Goal: Information Seeking & Learning: Check status

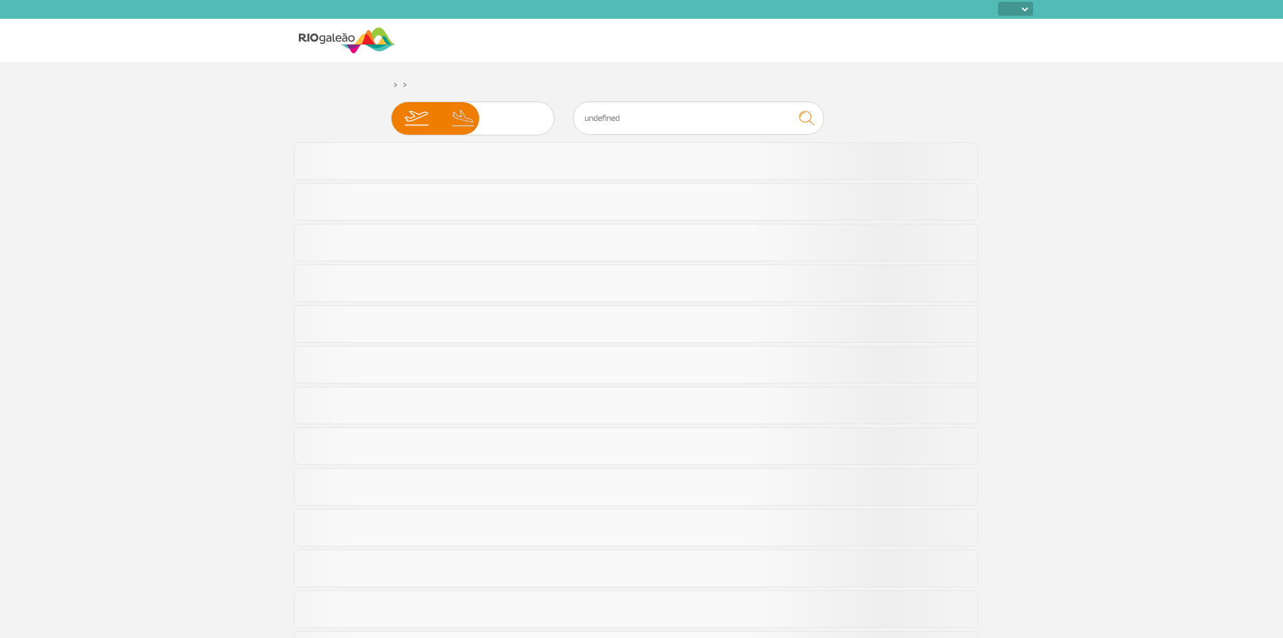
select select
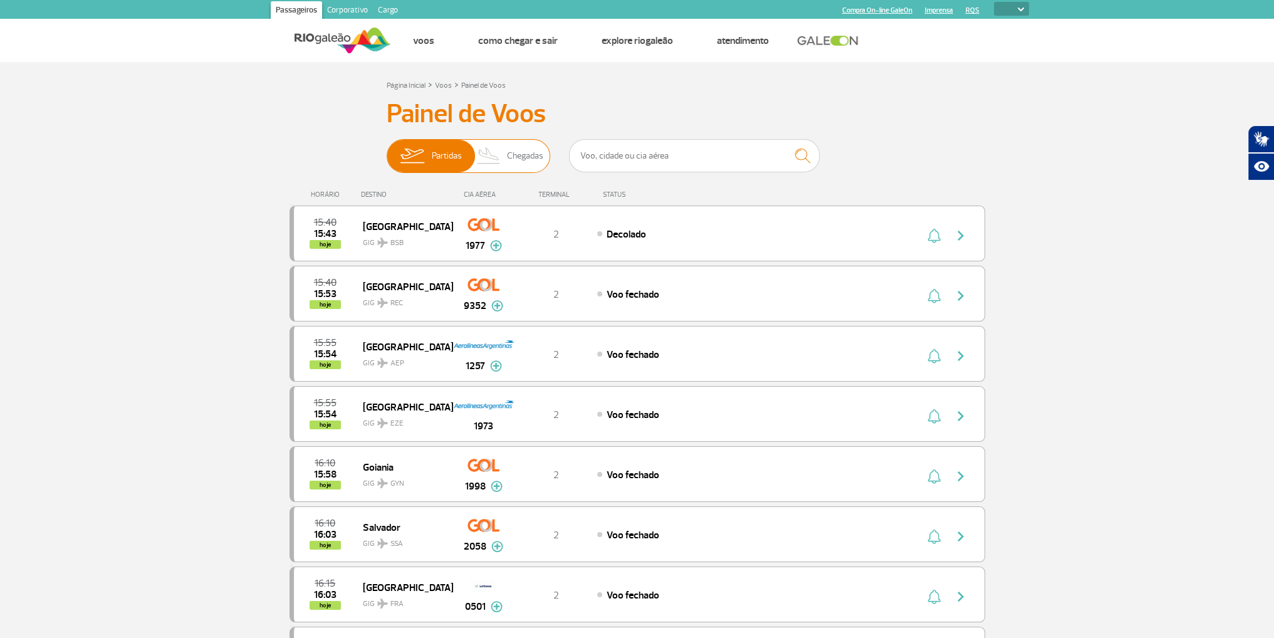
click at [521, 149] on span "Chegadas" at bounding box center [525, 156] width 36 height 33
click at [387, 150] on input "Partidas Chegadas" at bounding box center [387, 150] width 0 height 0
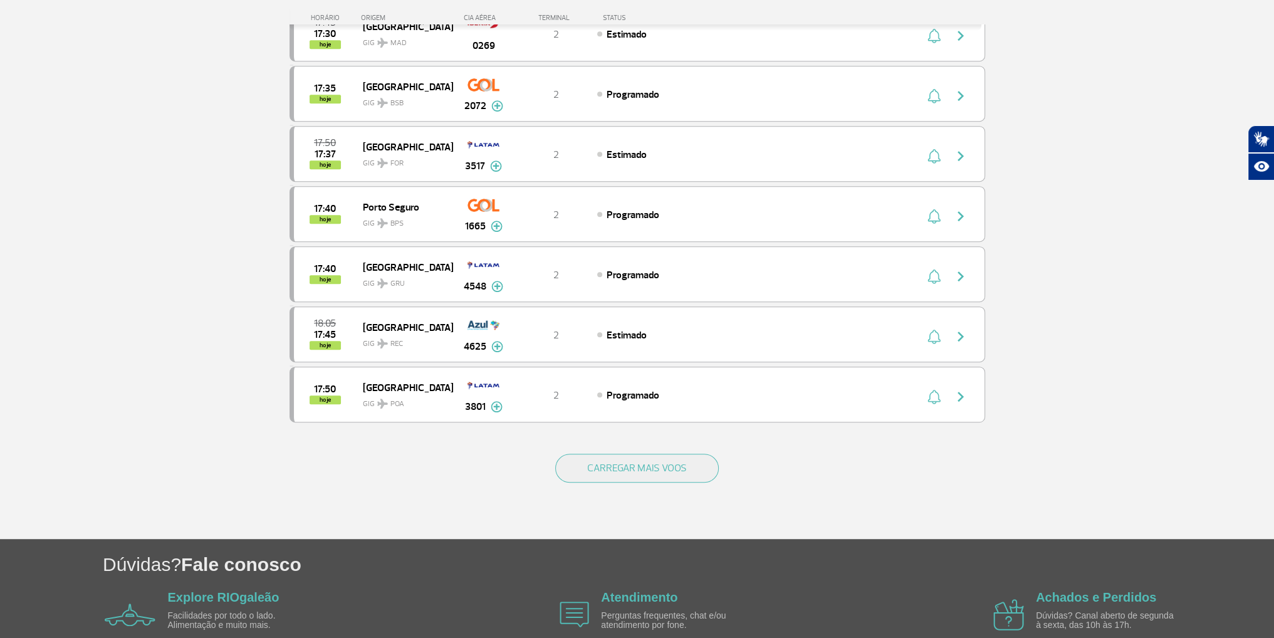
scroll to position [1050, 0]
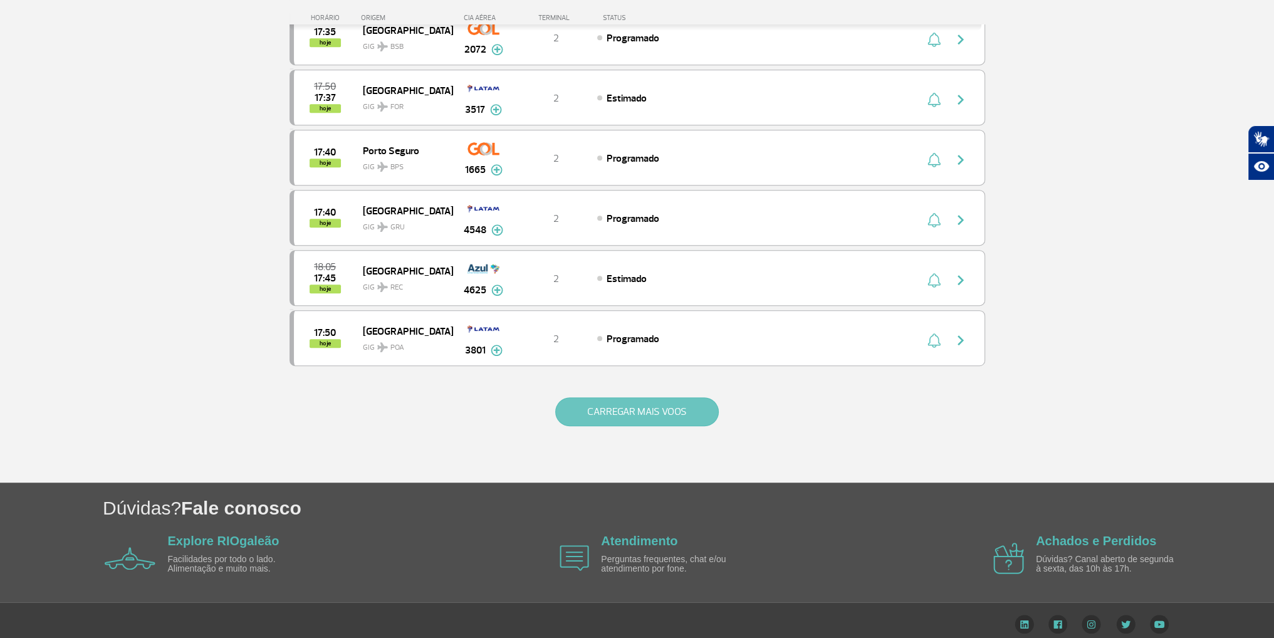
click at [694, 407] on button "CARREGAR MAIS VOOS" at bounding box center [637, 411] width 164 height 29
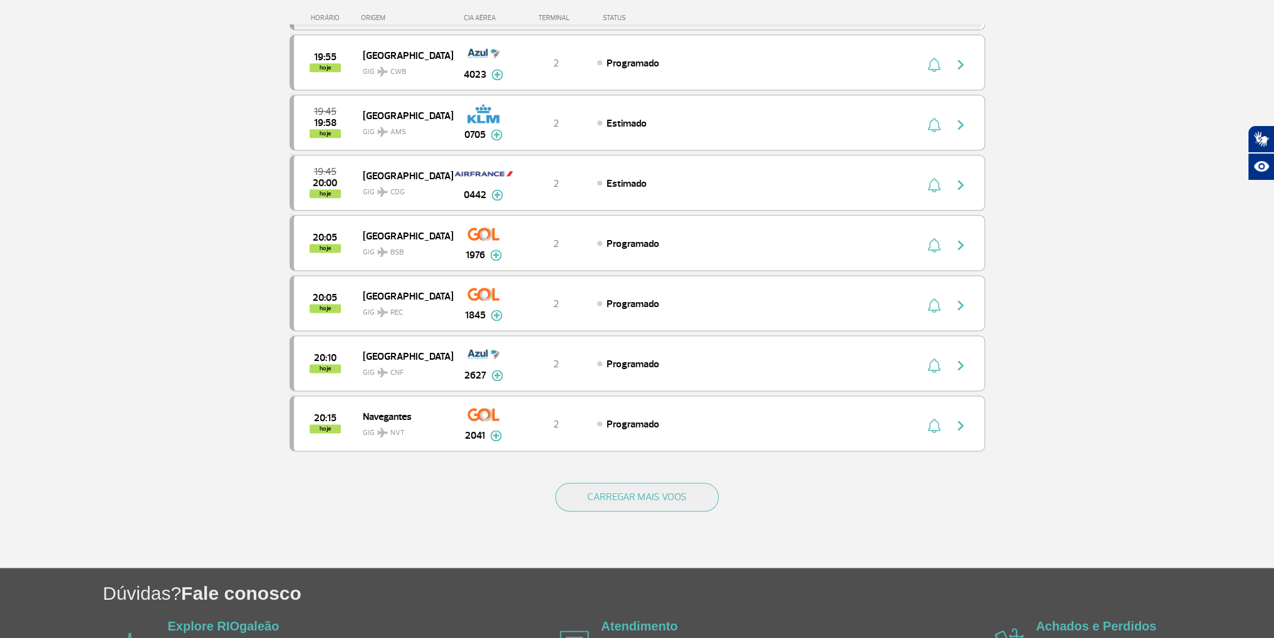
scroll to position [2243, 0]
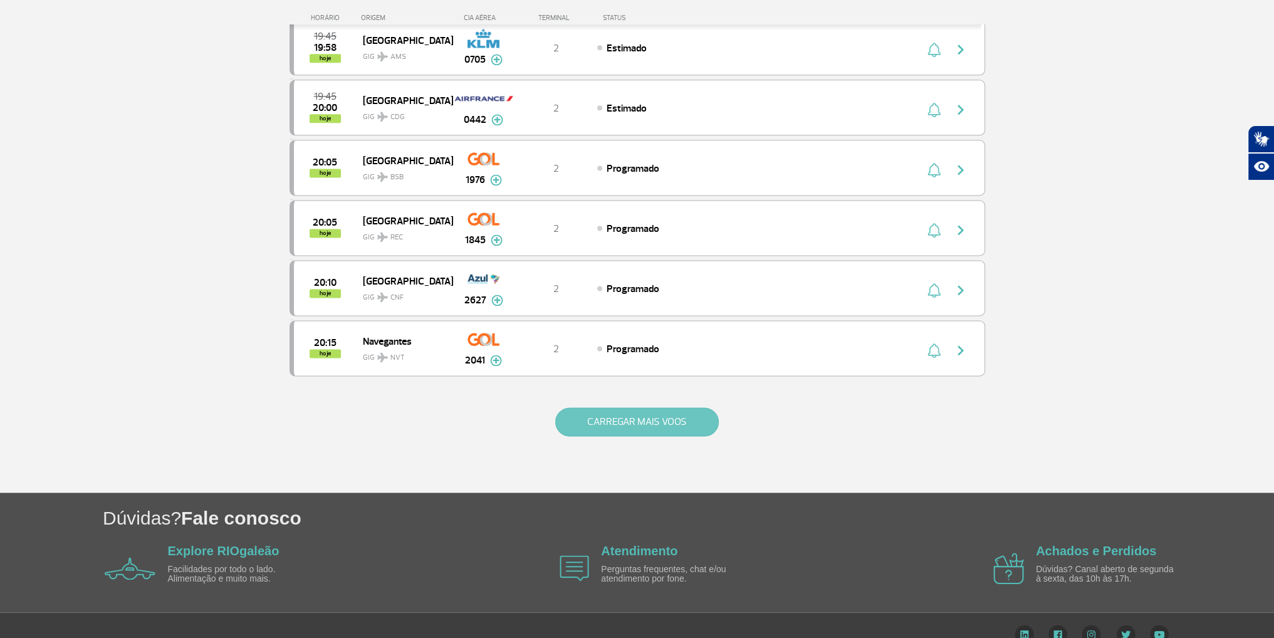
click at [597, 409] on button "CARREGAR MAIS VOOS" at bounding box center [637, 421] width 164 height 29
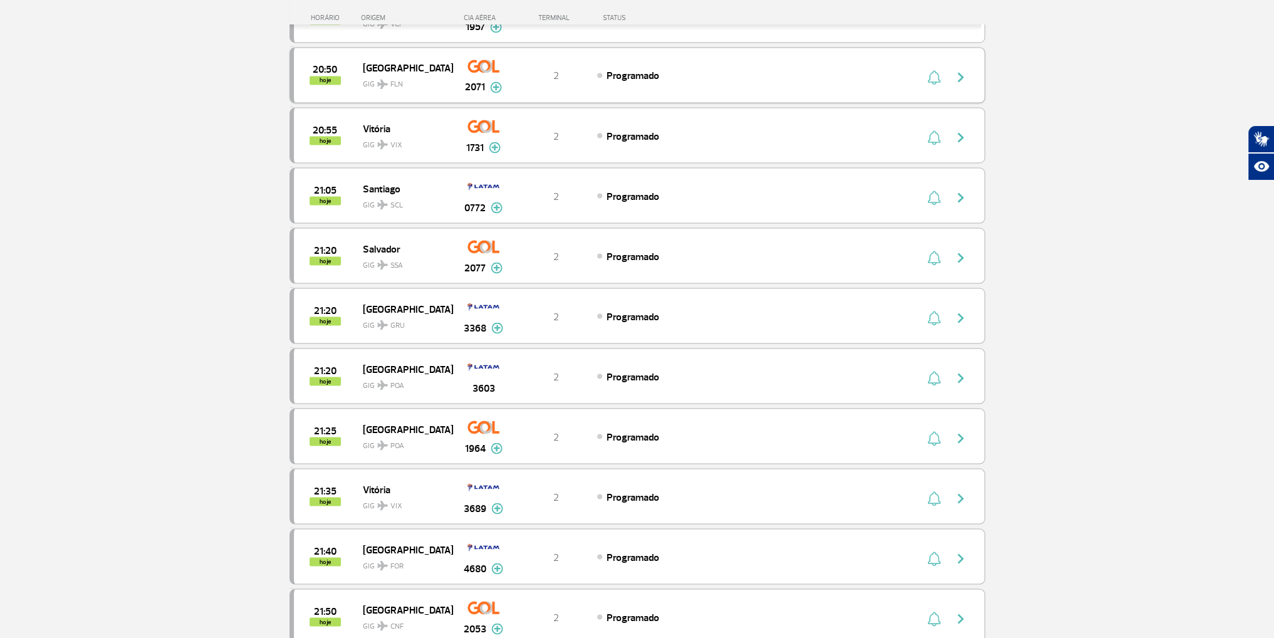
scroll to position [3436, 0]
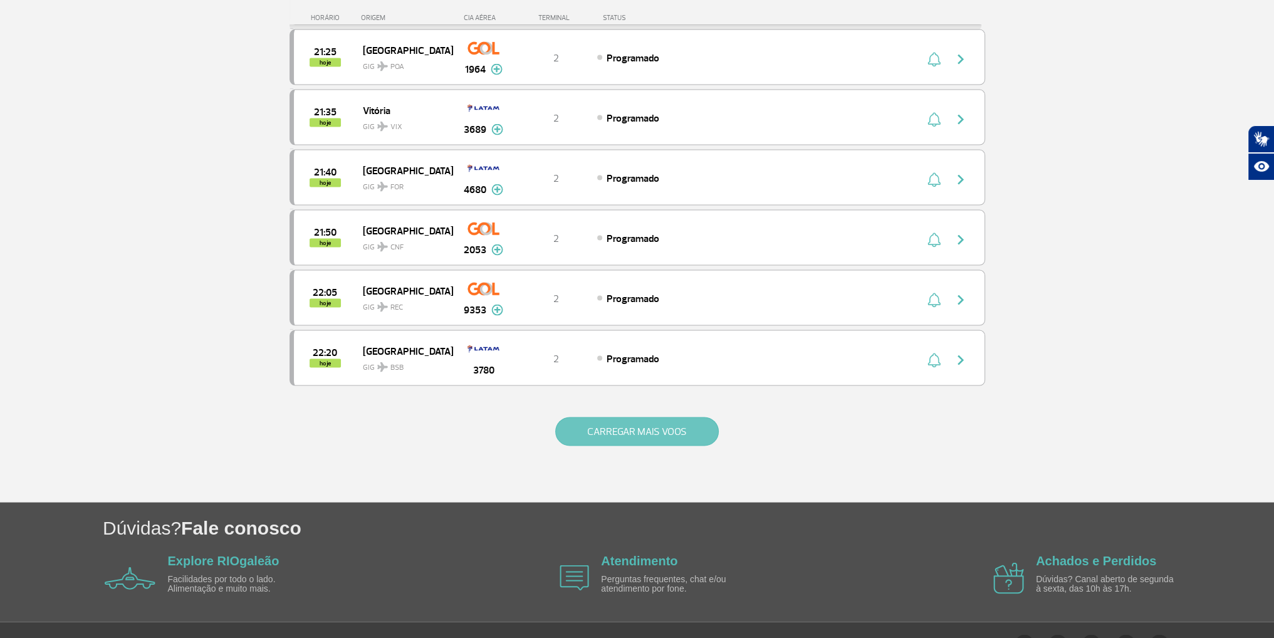
click at [640, 417] on button "CARREGAR MAIS VOOS" at bounding box center [637, 431] width 164 height 29
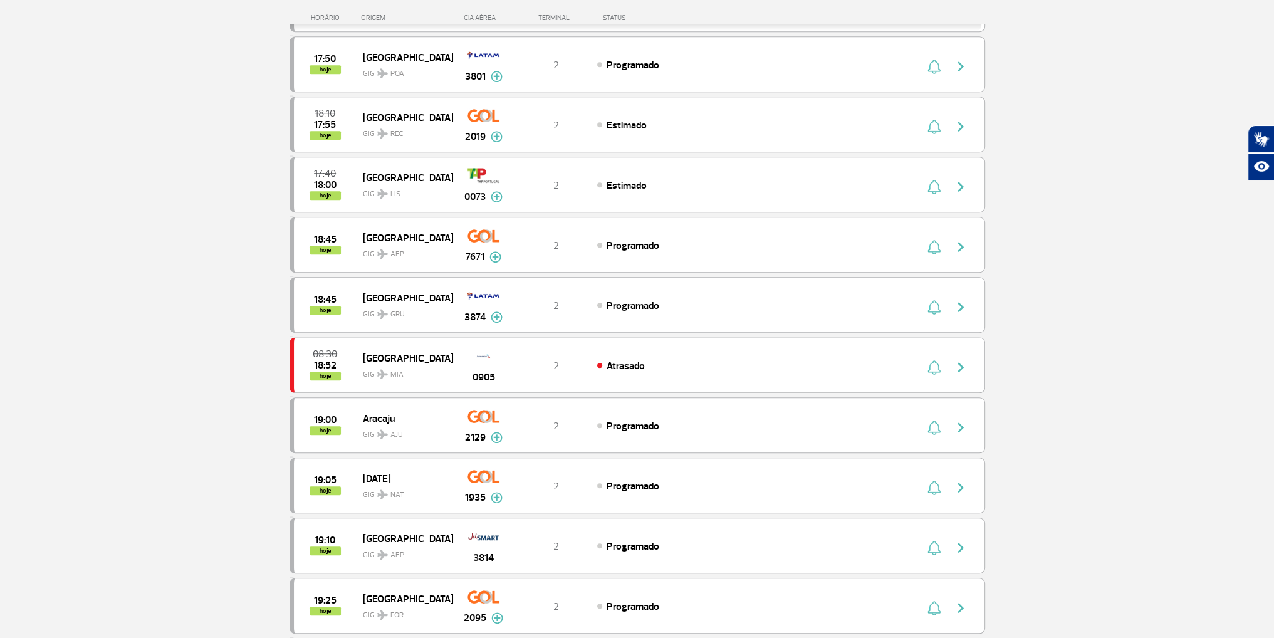
scroll to position [1305, 0]
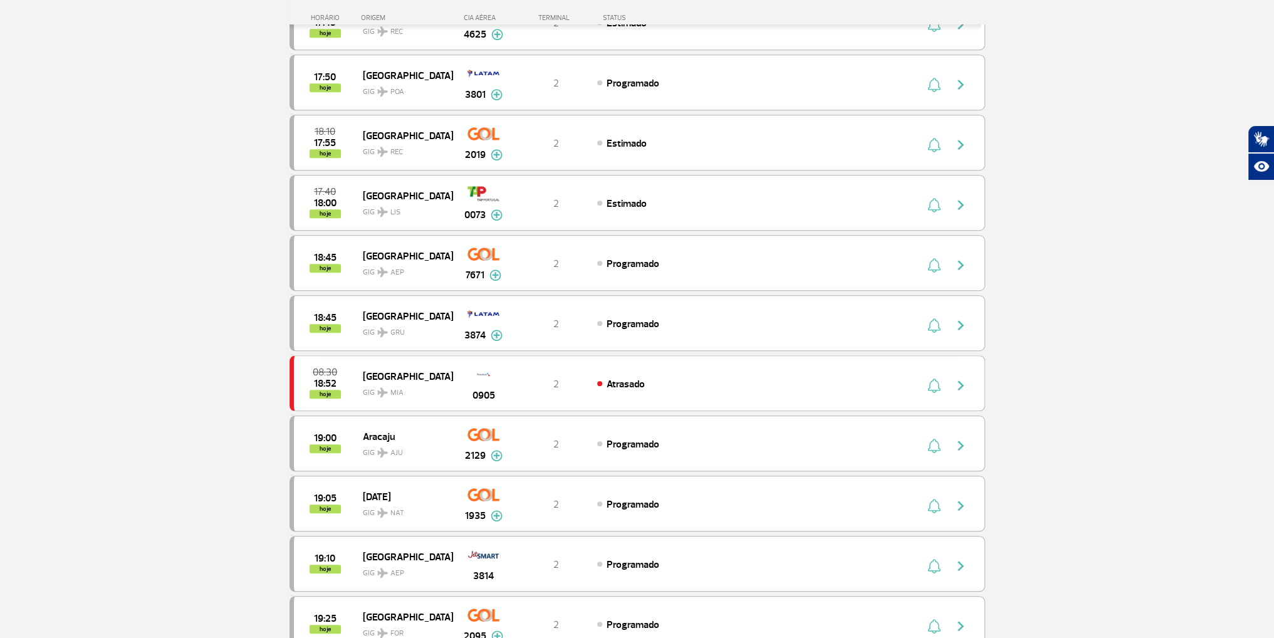
drag, startPoint x: 696, startPoint y: 195, endPoint x: 173, endPoint y: 194, distance: 523.3
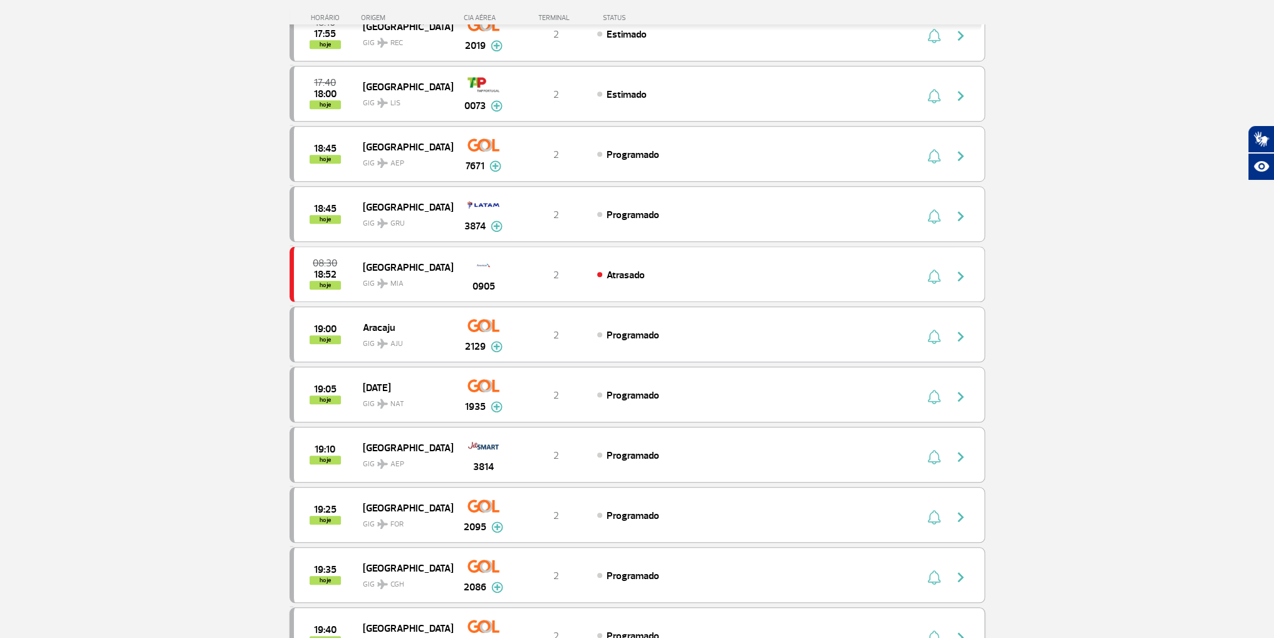
scroll to position [1368, 0]
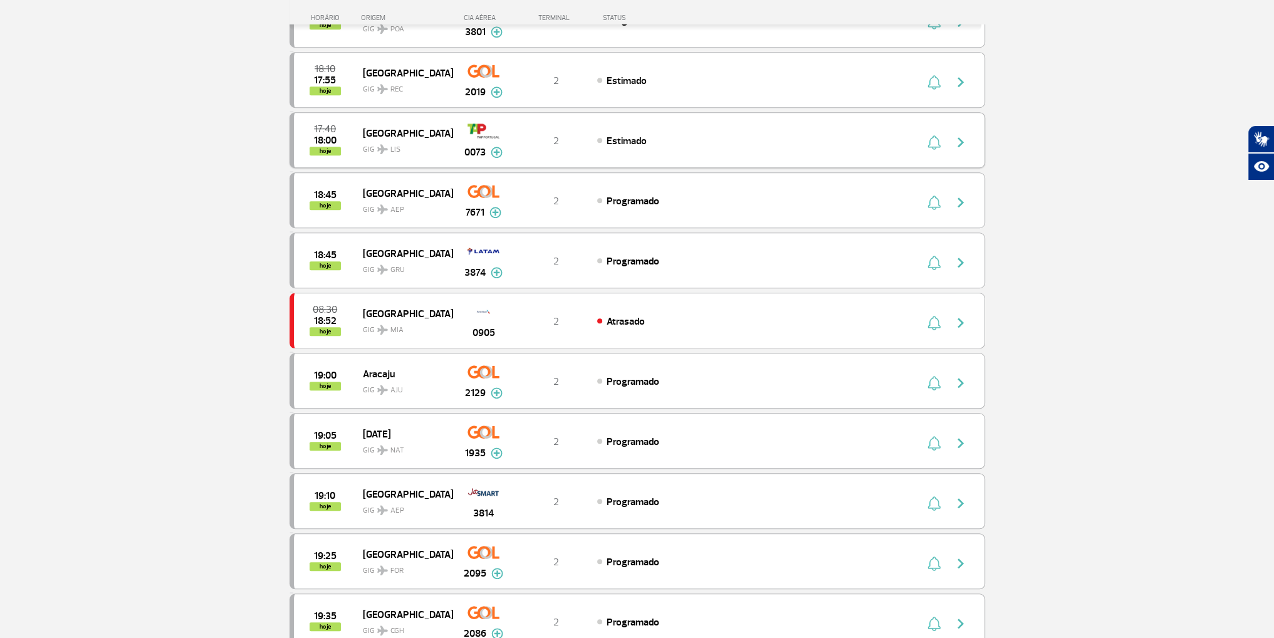
click at [667, 133] on div "Estimado" at bounding box center [735, 140] width 276 height 14
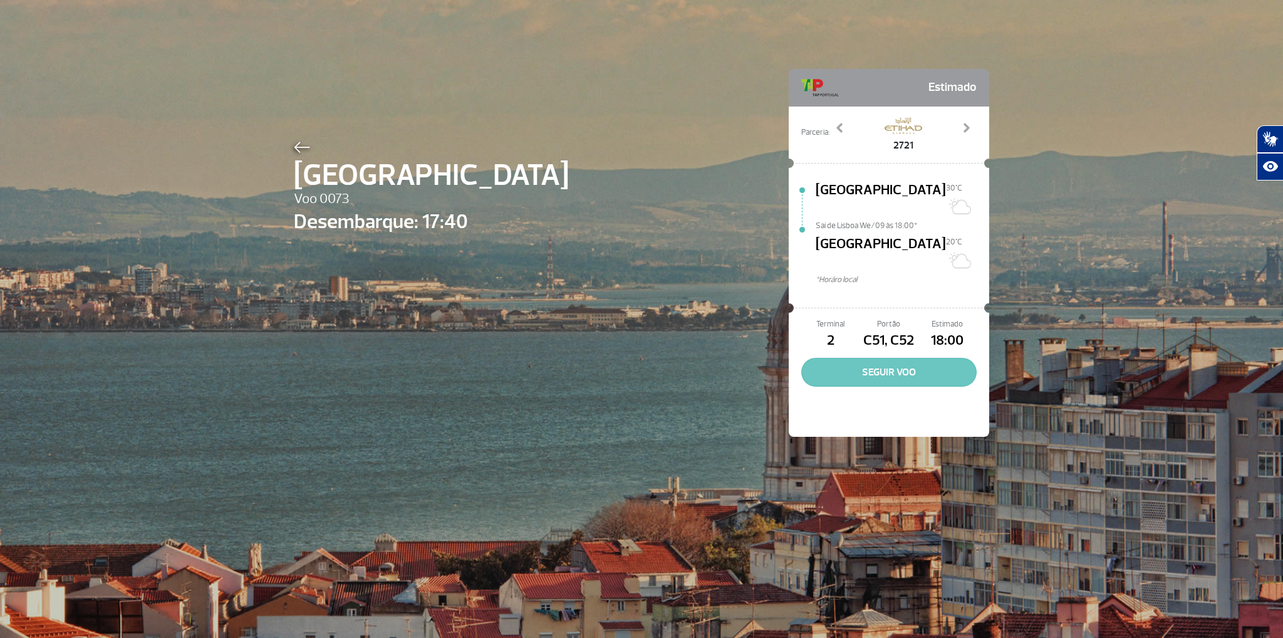
click at [917, 358] on button "SEGUIR VOO" at bounding box center [889, 372] width 175 height 29
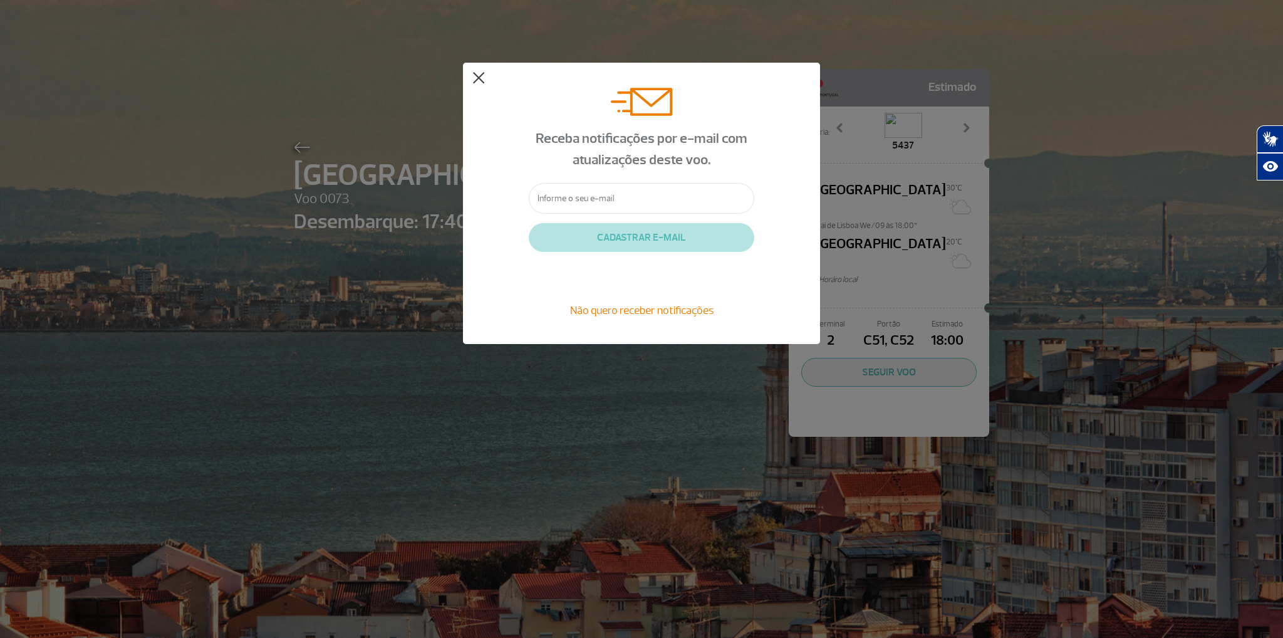
click at [476, 80] on button at bounding box center [479, 78] width 13 height 13
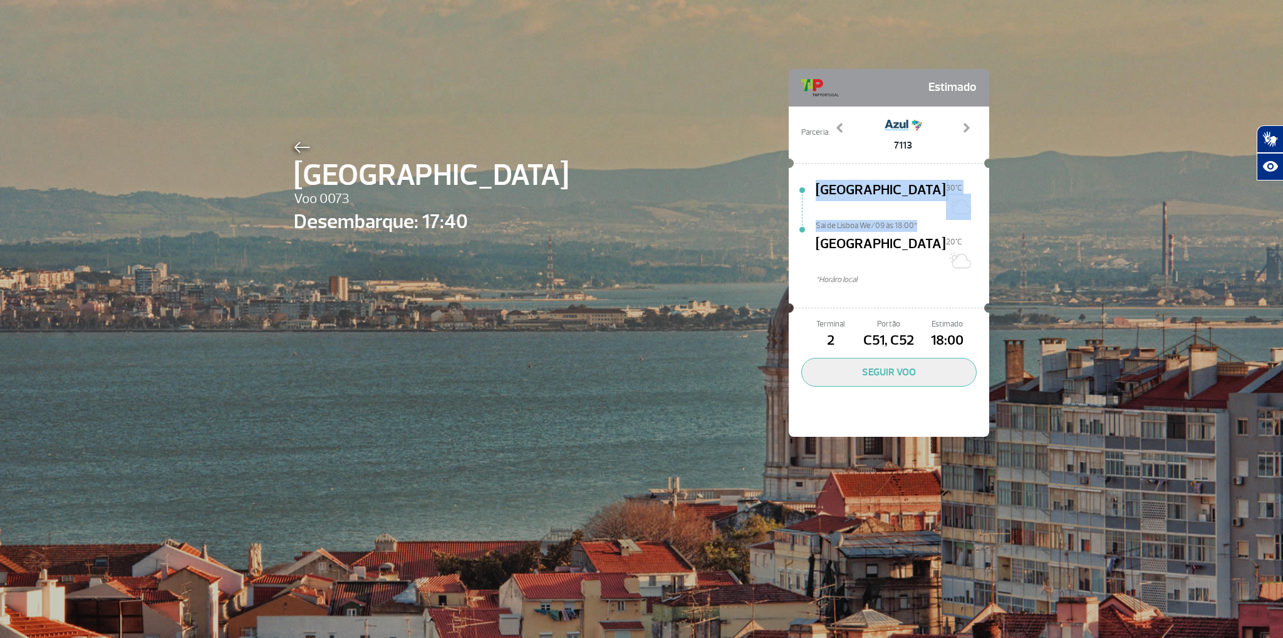
drag, startPoint x: 920, startPoint y: 211, endPoint x: 791, endPoint y: 246, distance: 133.2
click at [791, 246] on div "Lisboa 30°C Sai de [GEOGRAPHIC_DATA] We/09 às 18:00* [GEOGRAPHIC_DATA][DATE]C *…" at bounding box center [889, 235] width 201 height 130
click at [804, 263] on div at bounding box center [802, 240] width 27 height 121
click at [906, 220] on span "Sai de Lisboa We/09 às 18:00*" at bounding box center [903, 224] width 174 height 9
drag, startPoint x: 907, startPoint y: 206, endPoint x: 941, endPoint y: 206, distance: 33.8
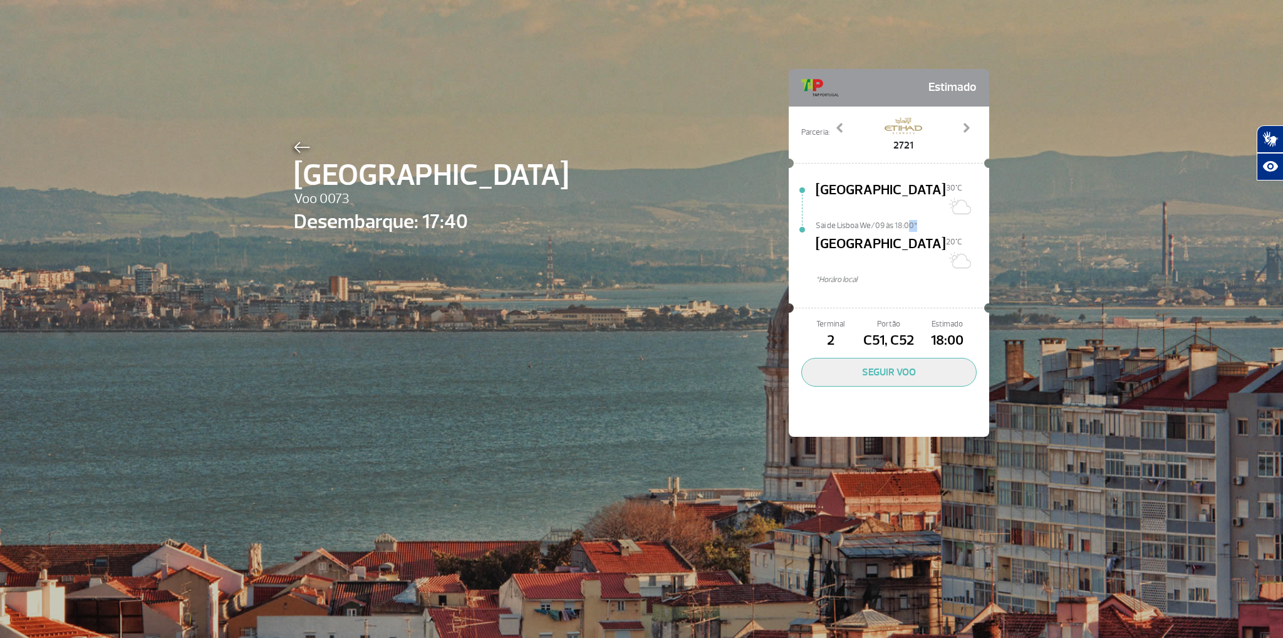
click at [936, 220] on span "Sai de Lisboa We/09 às 18:00*" at bounding box center [903, 224] width 174 height 9
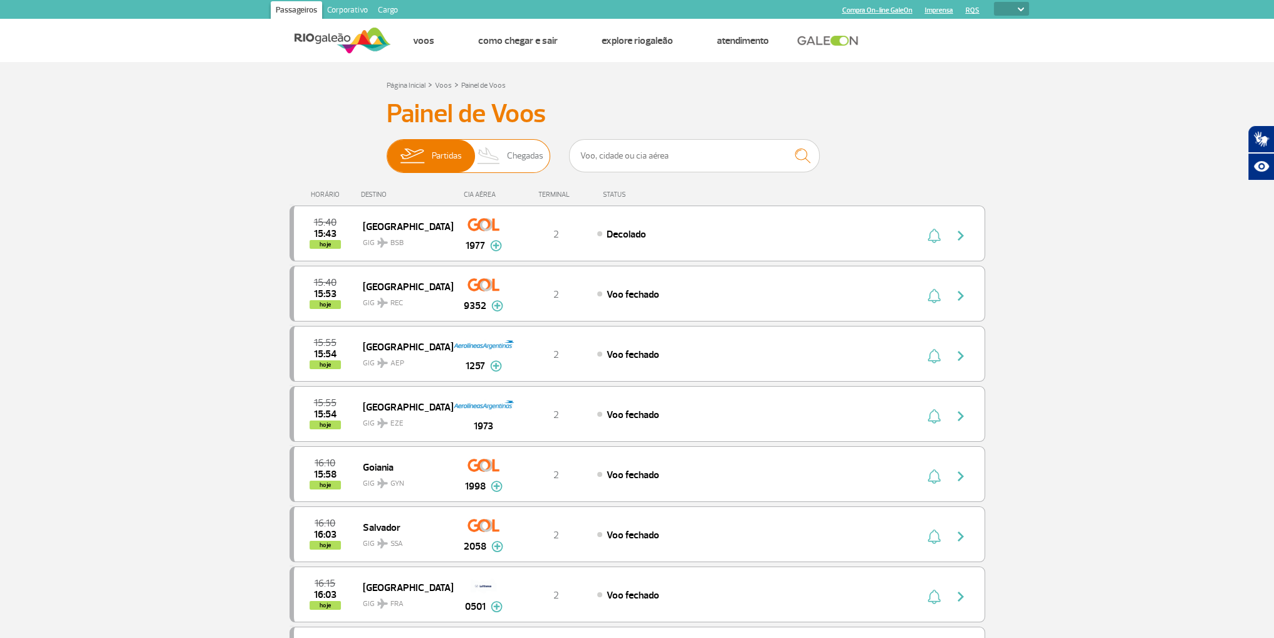
click at [526, 159] on span "Chegadas" at bounding box center [525, 156] width 36 height 33
click at [387, 150] on input "Partidas Chegadas" at bounding box center [387, 150] width 0 height 0
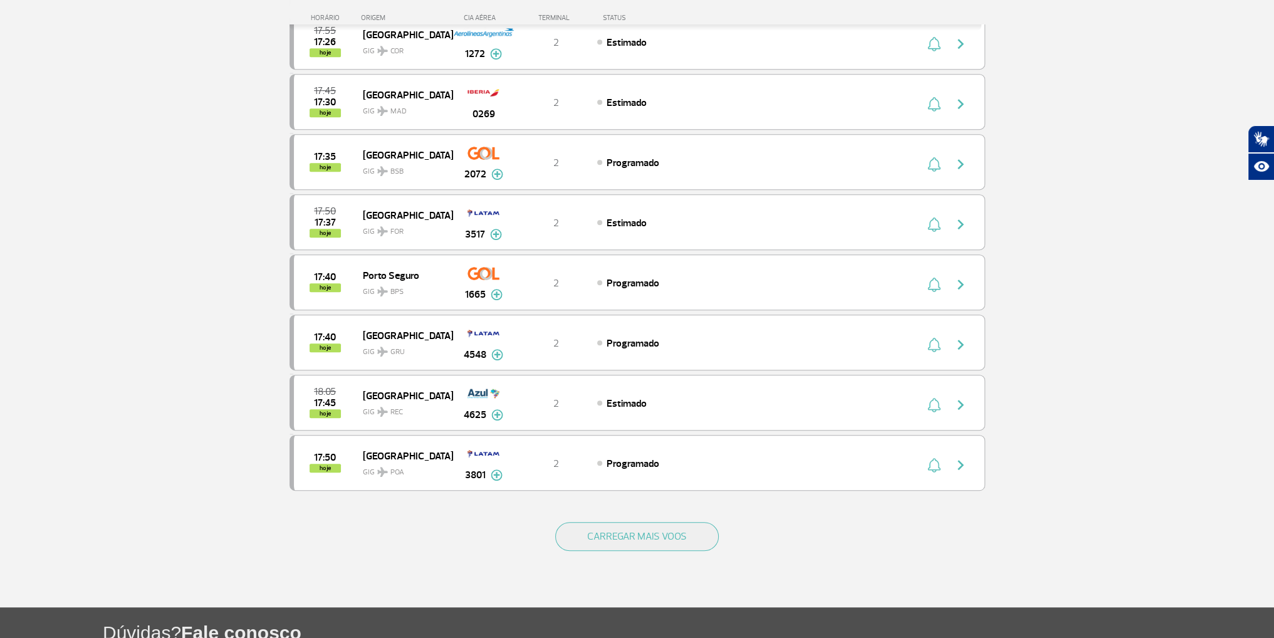
scroll to position [1003, 0]
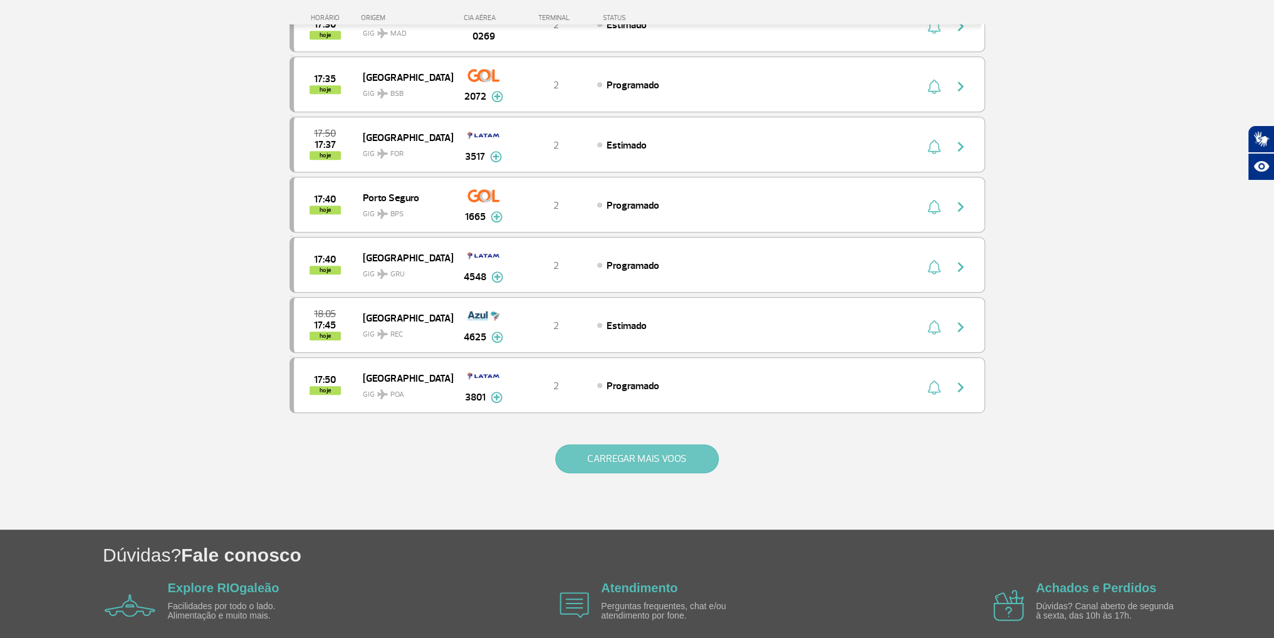
click at [597, 452] on button "CARREGAR MAIS VOOS" at bounding box center [637, 458] width 164 height 29
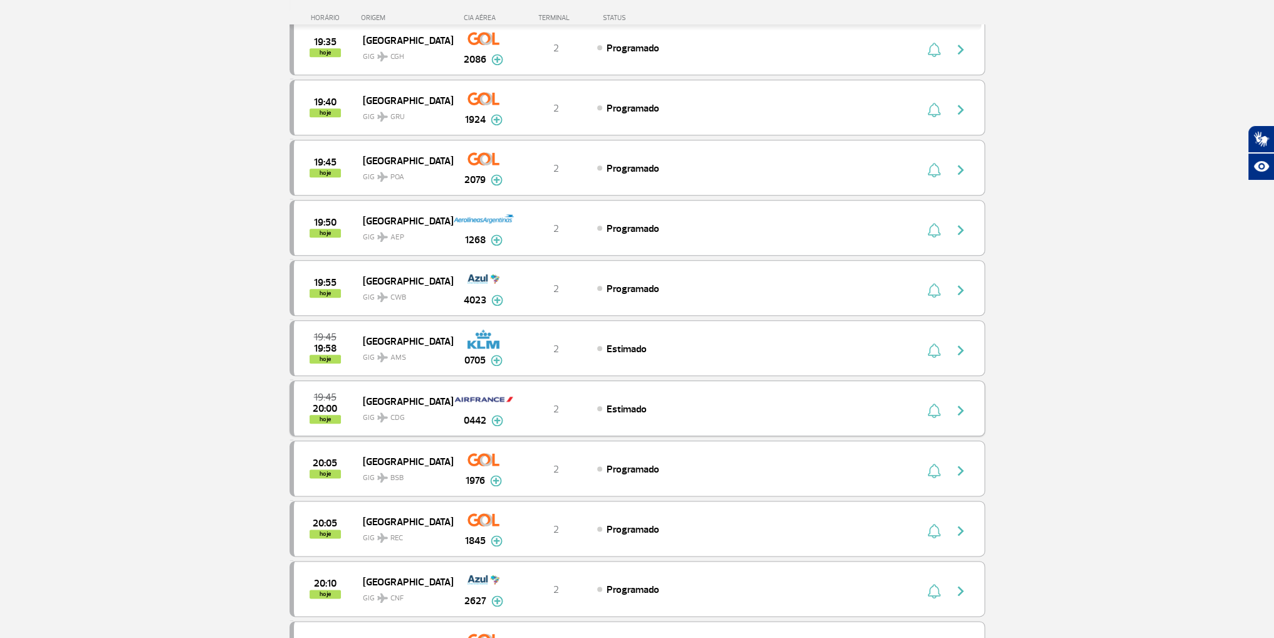
scroll to position [1943, 0]
